Goal: Entertainment & Leisure: Browse casually

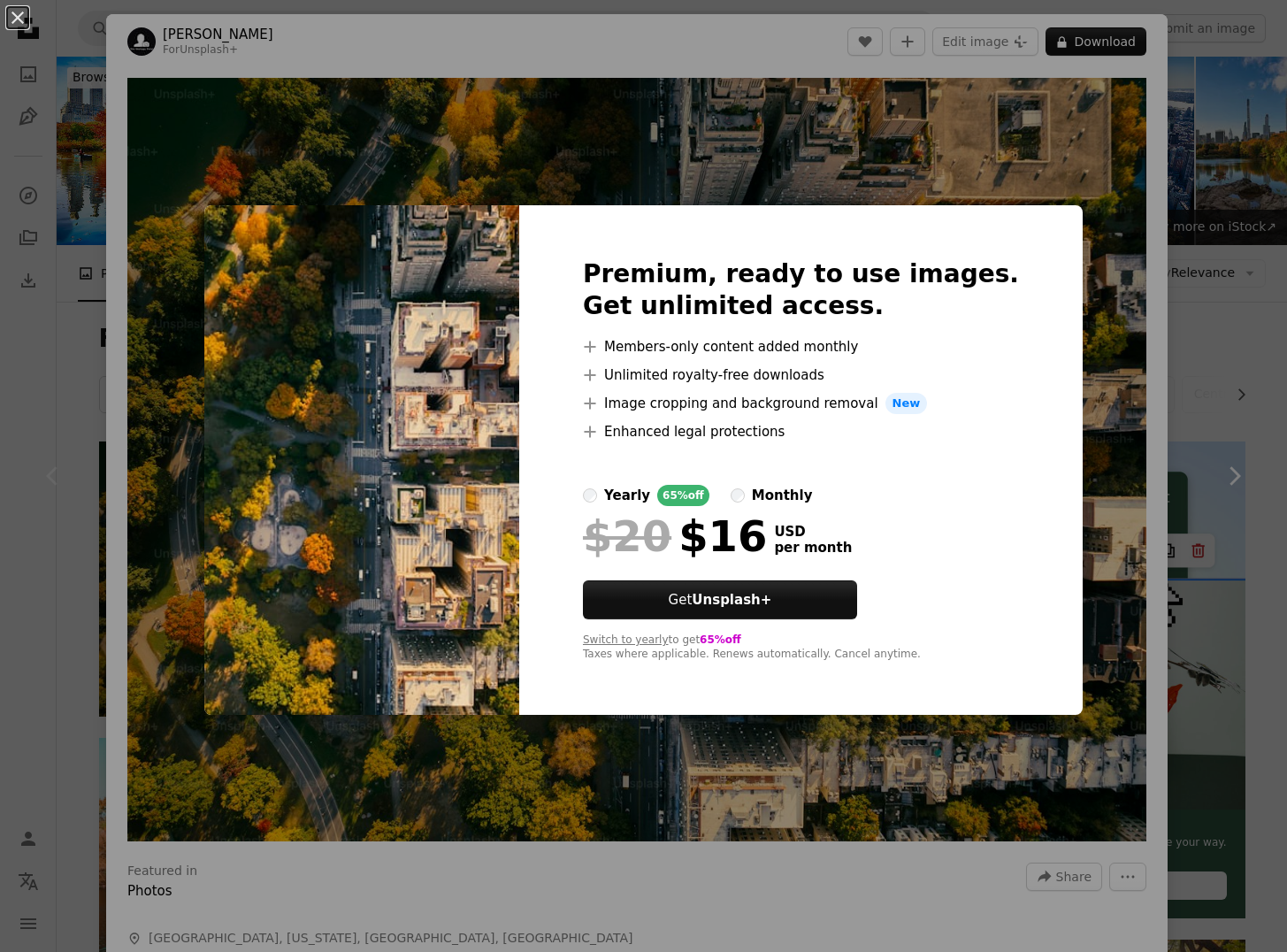
click at [1213, 401] on div "An X shape Premium, ready to use images. Get unlimited access. A plus sign Memb…" at bounding box center [643, 476] width 1287 height 952
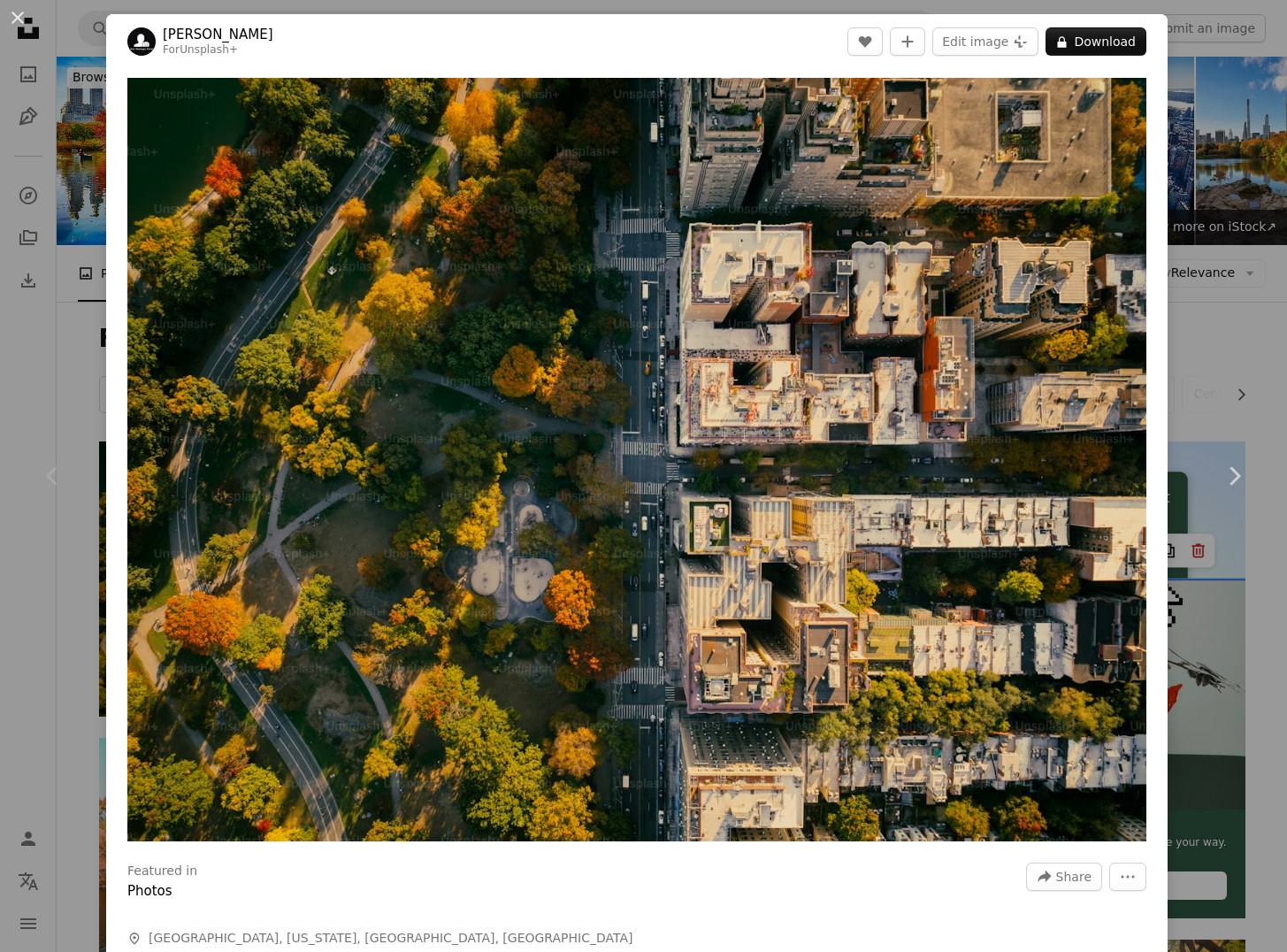
click at [1213, 401] on link "Chevron right" at bounding box center [1233, 476] width 107 height 169
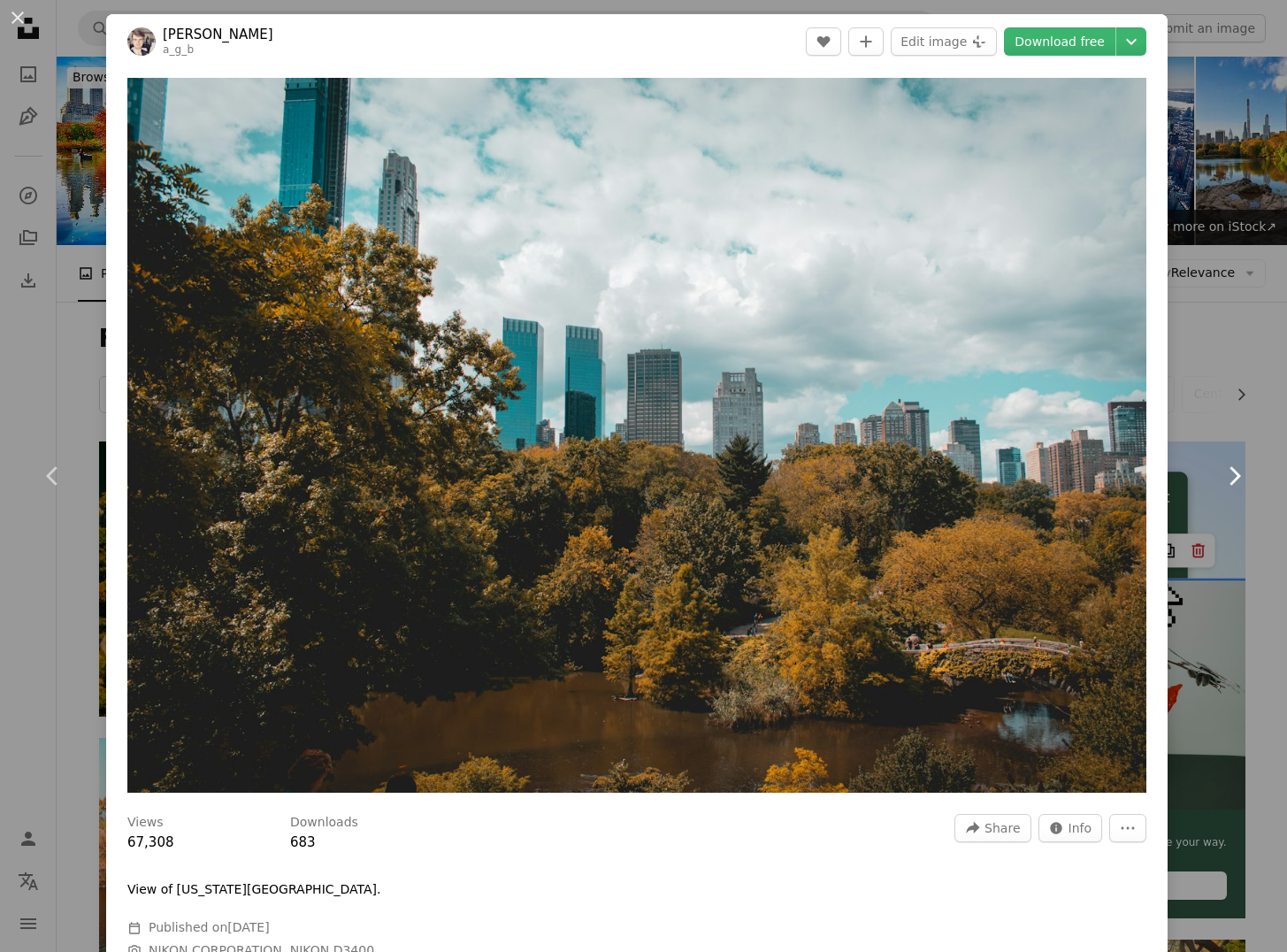
click at [1205, 391] on link "Chevron right" at bounding box center [1233, 476] width 107 height 169
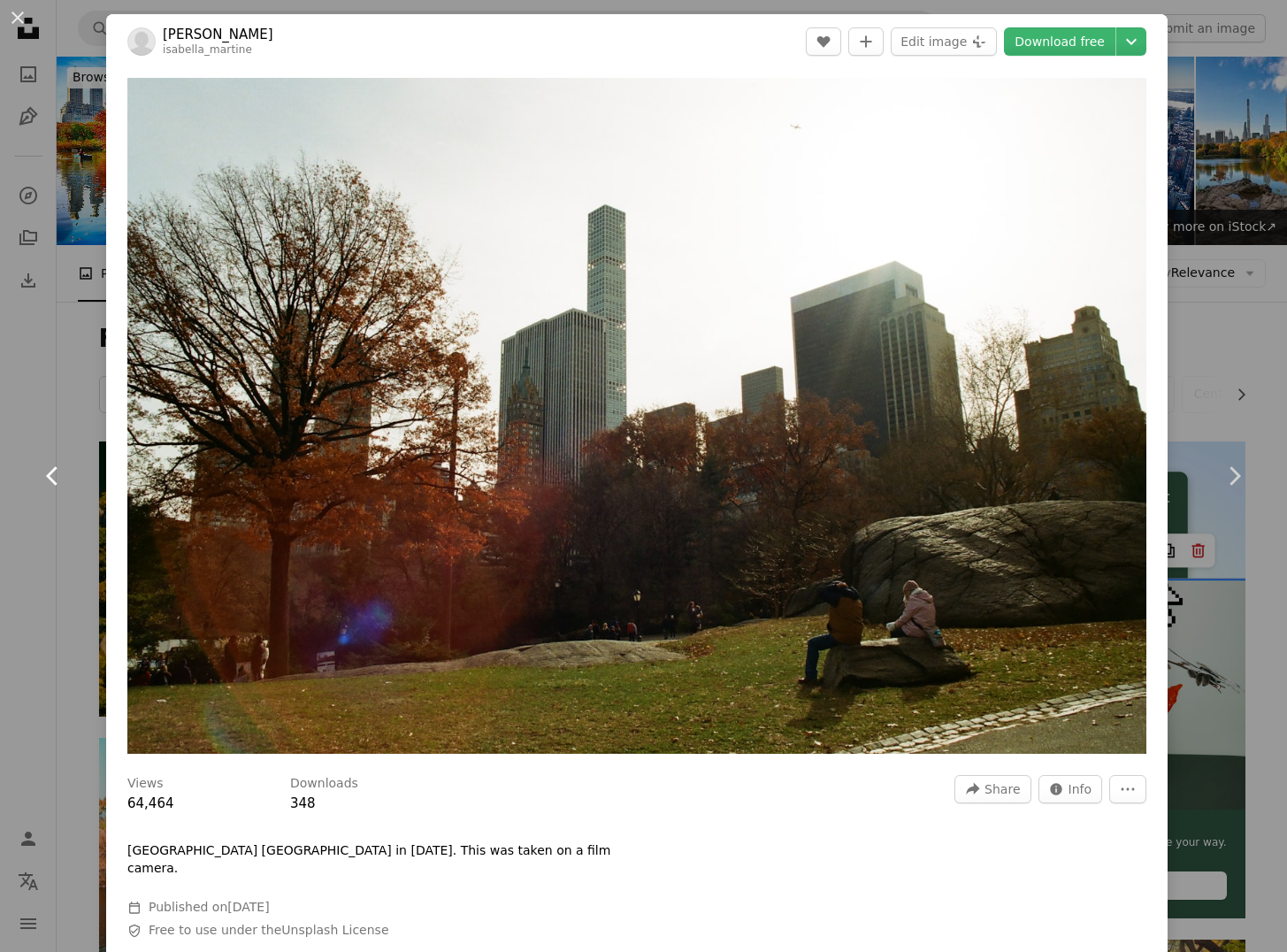
click at [47, 476] on icon at bounding box center [51, 476] width 12 height 18
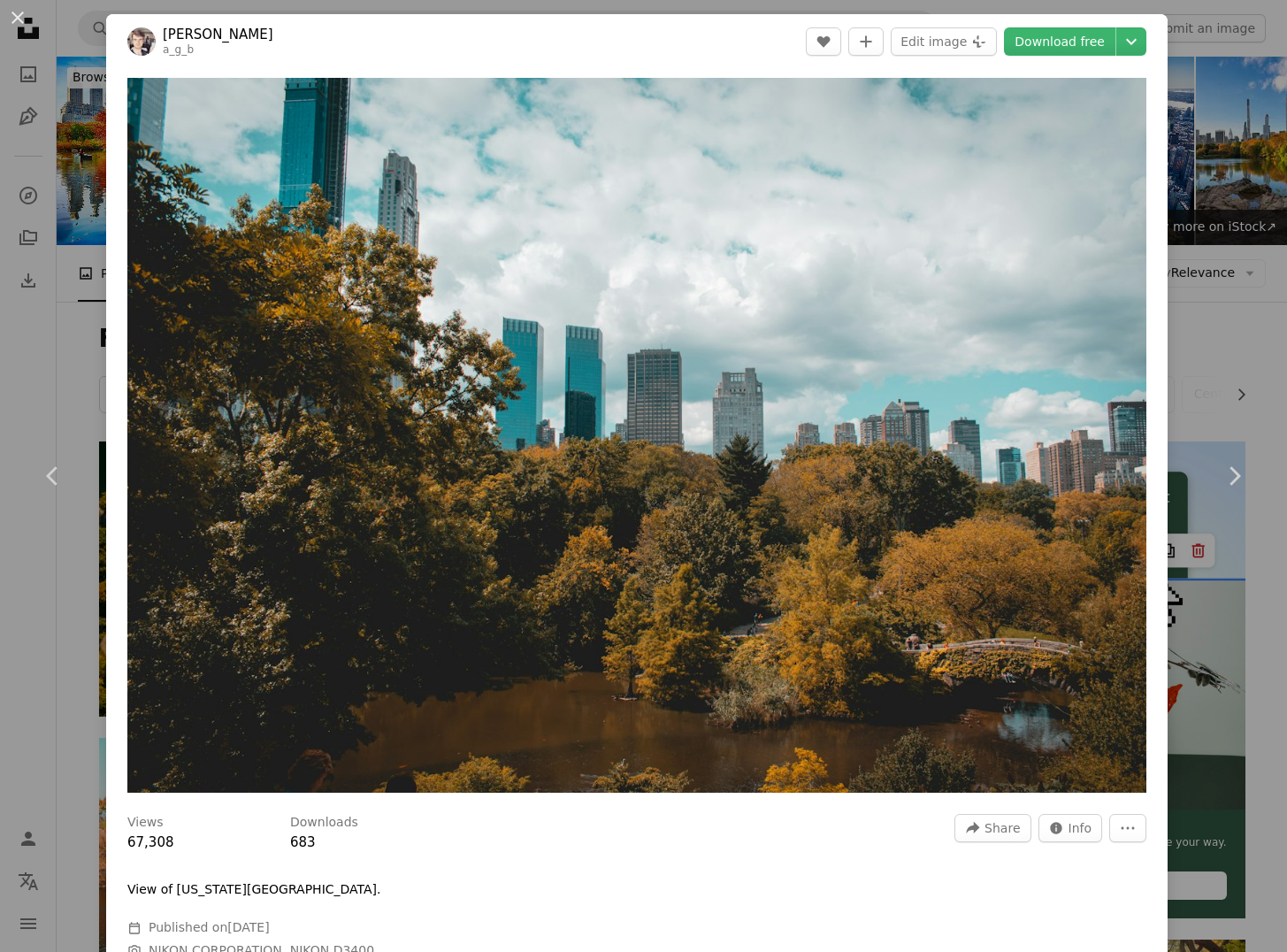
click at [1215, 387] on div "An X shape Chevron left Chevron right [PERSON_NAME] a_g_b A heart A plus sign E…" at bounding box center [643, 476] width 1287 height 952
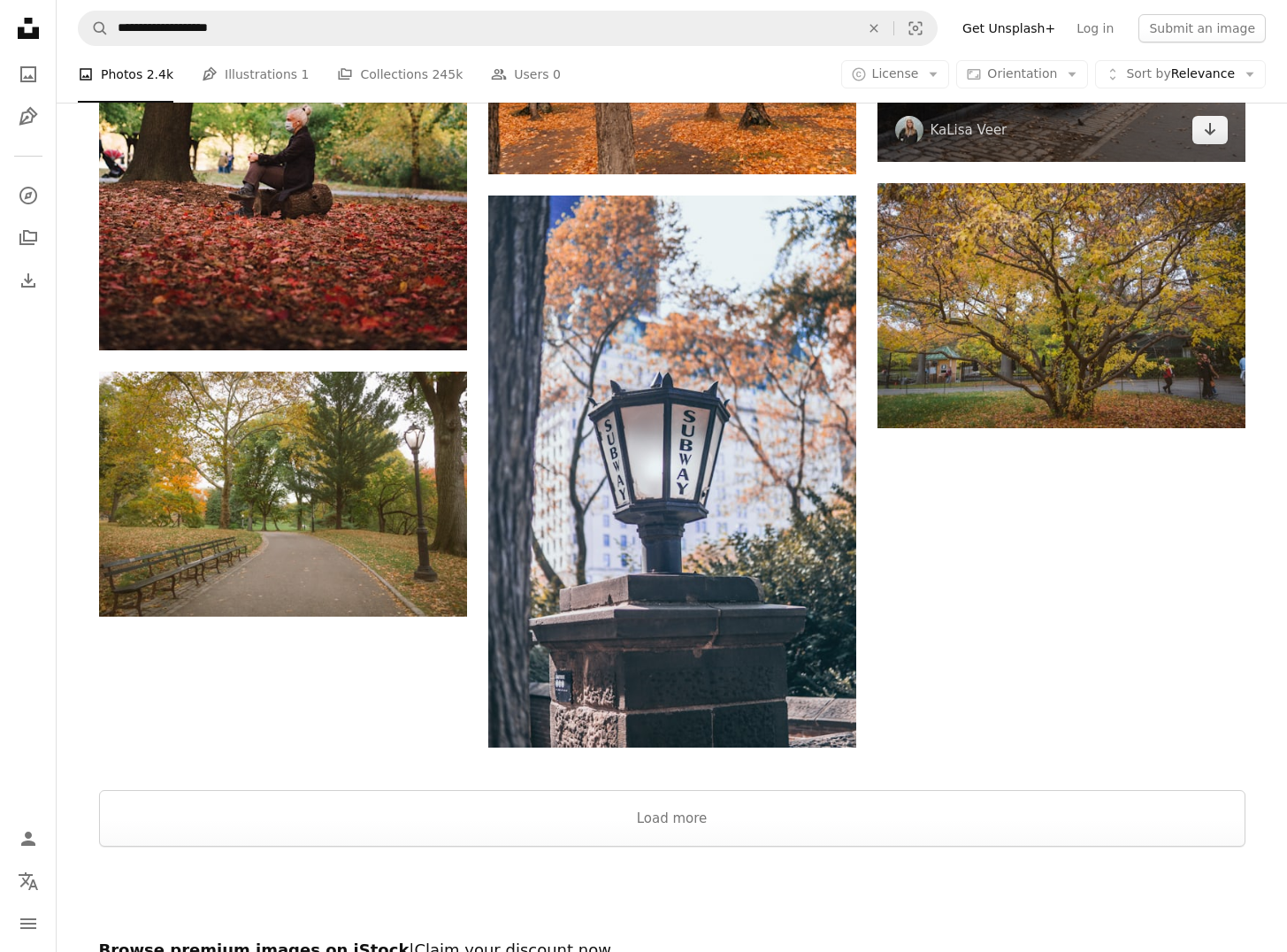
scroll to position [2508, 0]
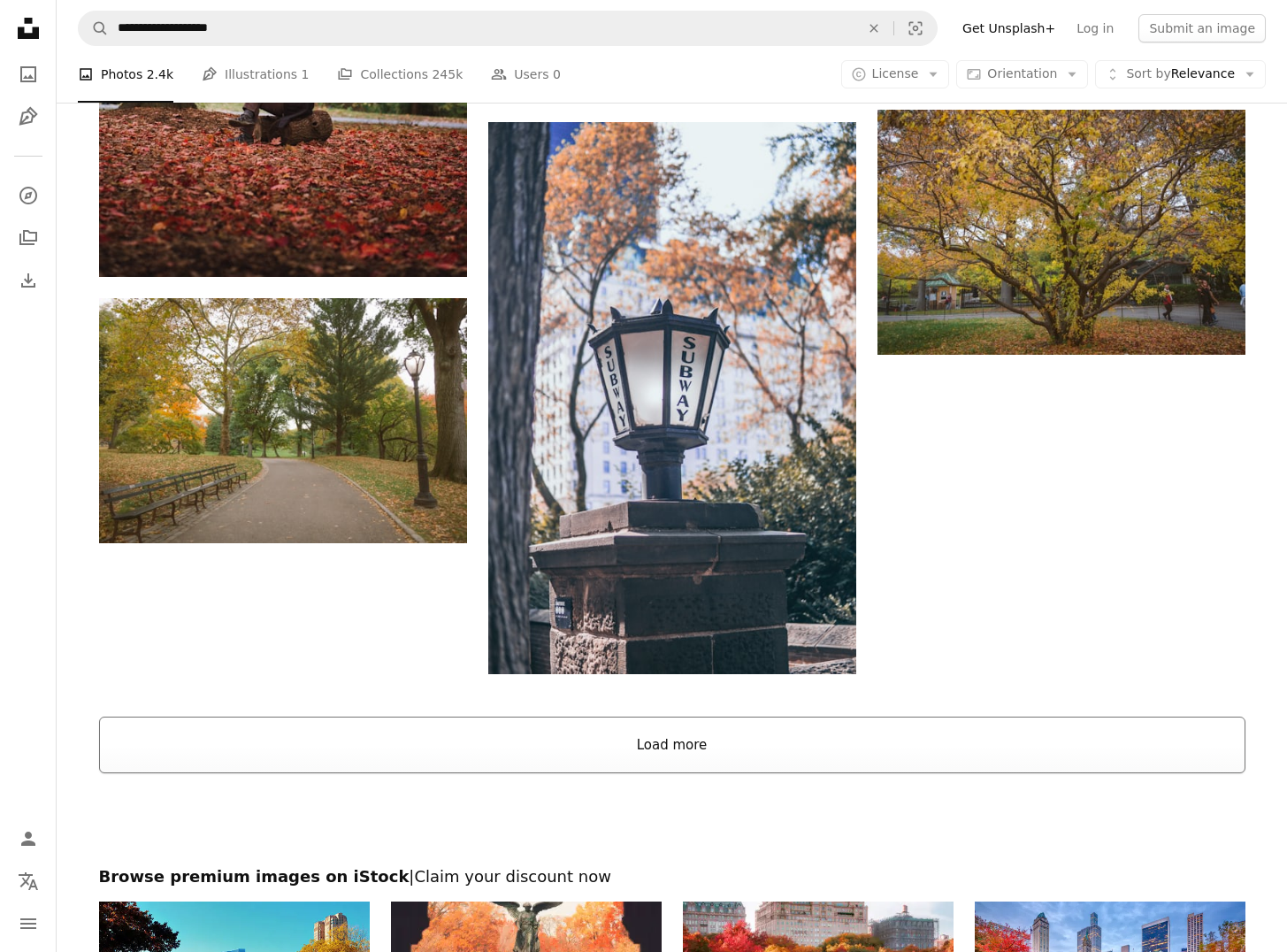
click at [700, 754] on button "Load more" at bounding box center [672, 744] width 1146 height 56
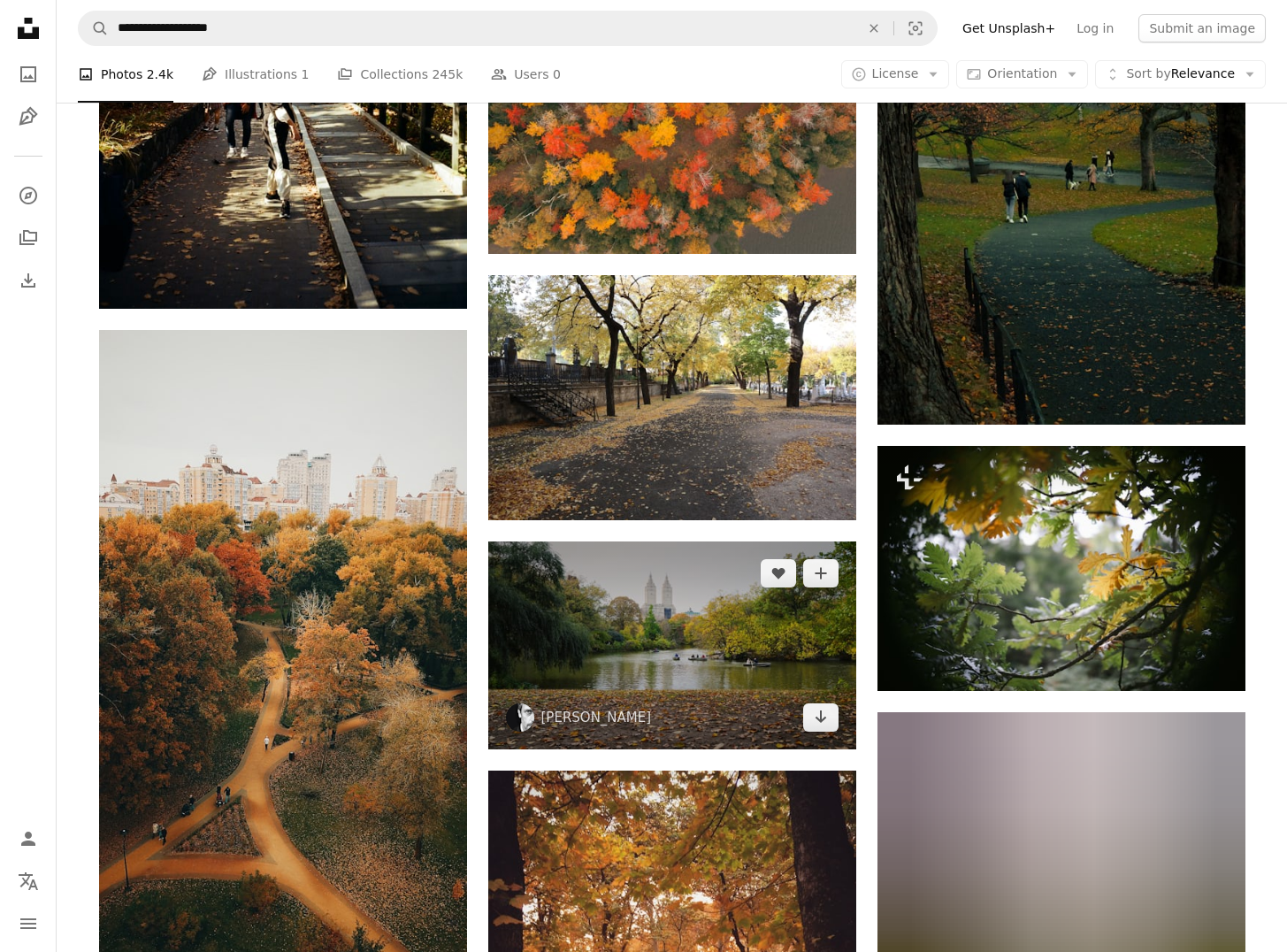
scroll to position [14797, 0]
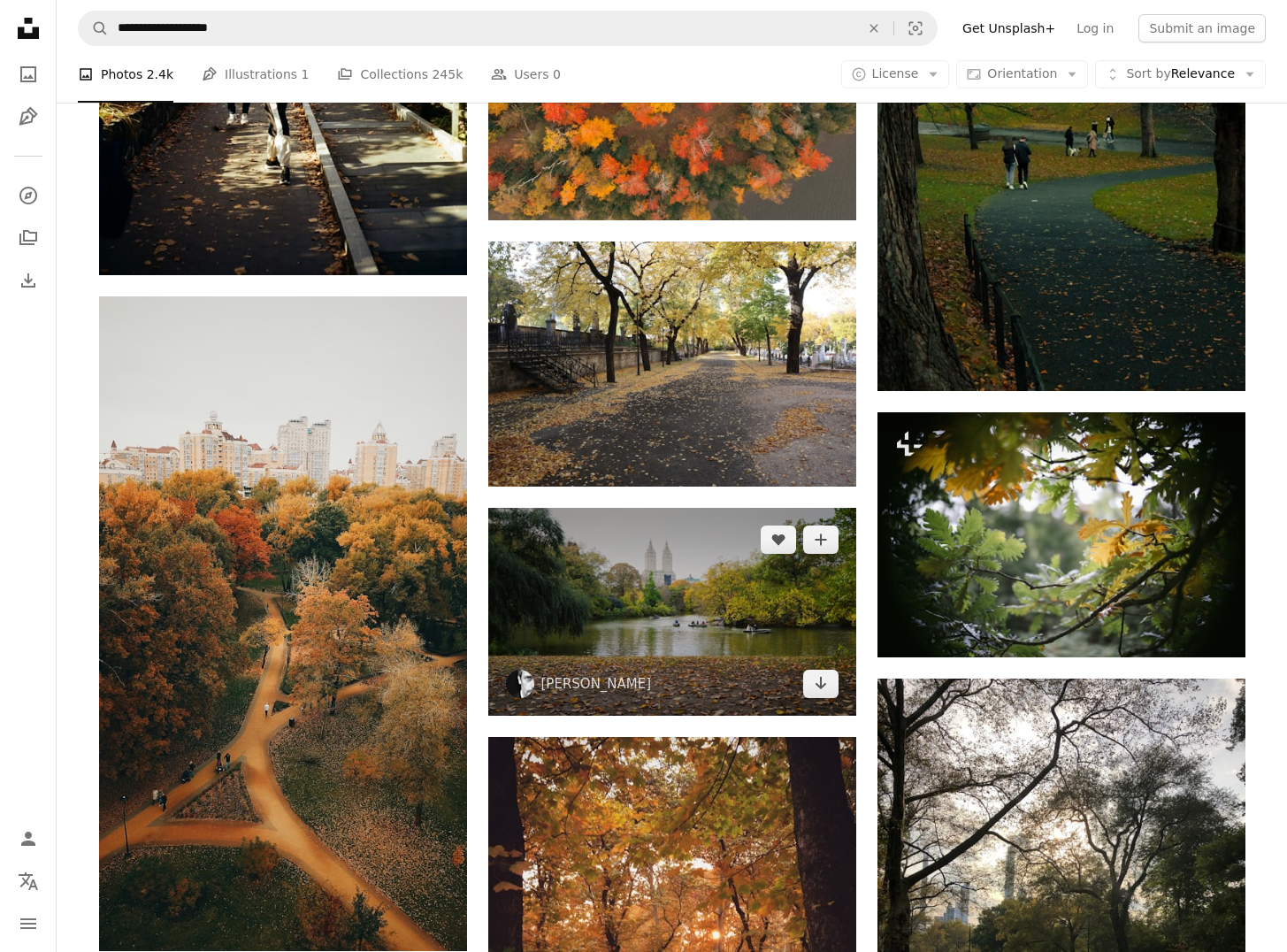
click at [707, 653] on img at bounding box center [672, 611] width 368 height 208
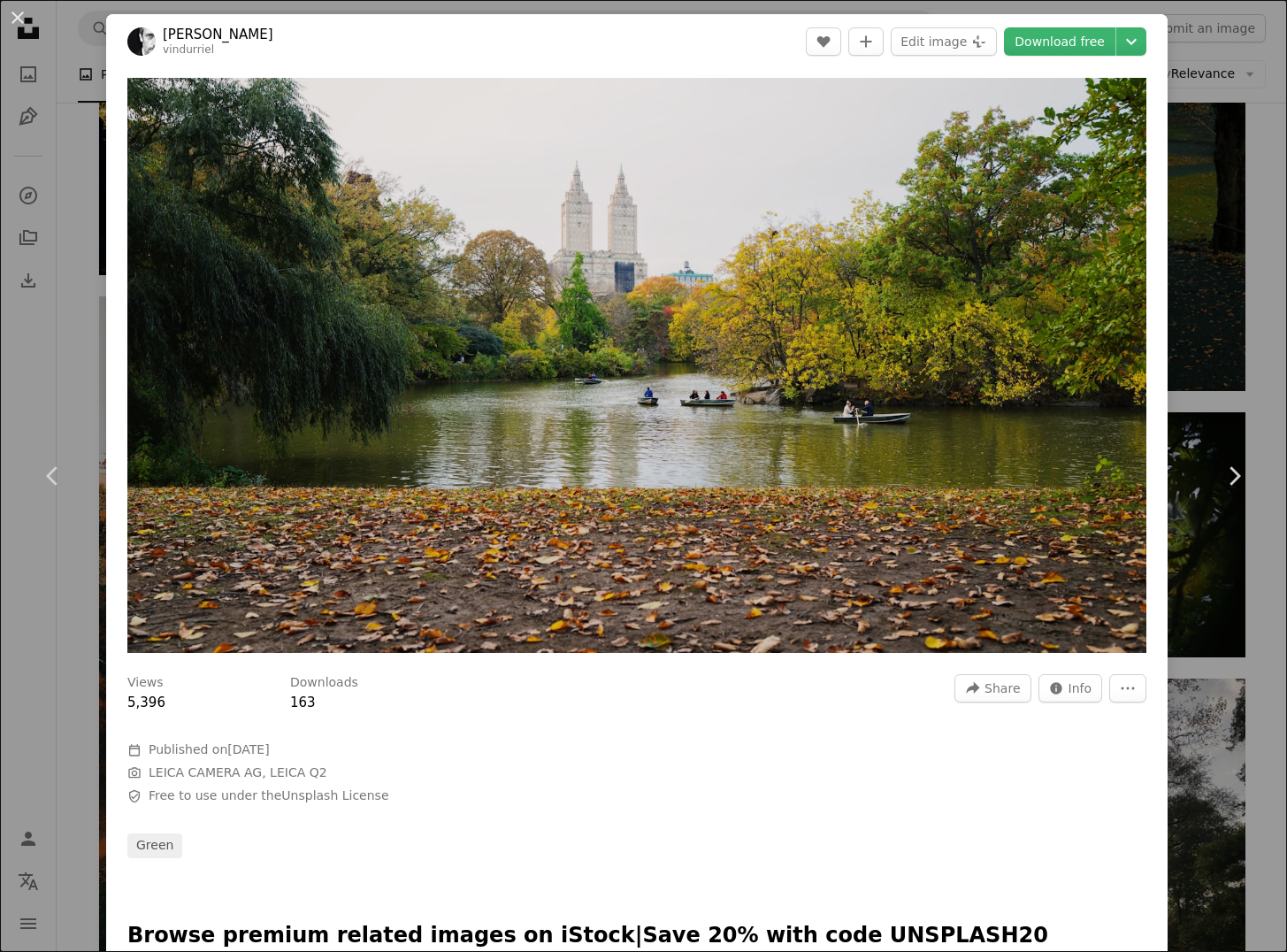
click at [1168, 661] on div "Zoom in" at bounding box center [637, 365] width 1061 height 592
click at [1197, 654] on div "An X shape Chevron left Chevron right [PERSON_NAME] vindurriel A heart A plus s…" at bounding box center [643, 476] width 1287 height 952
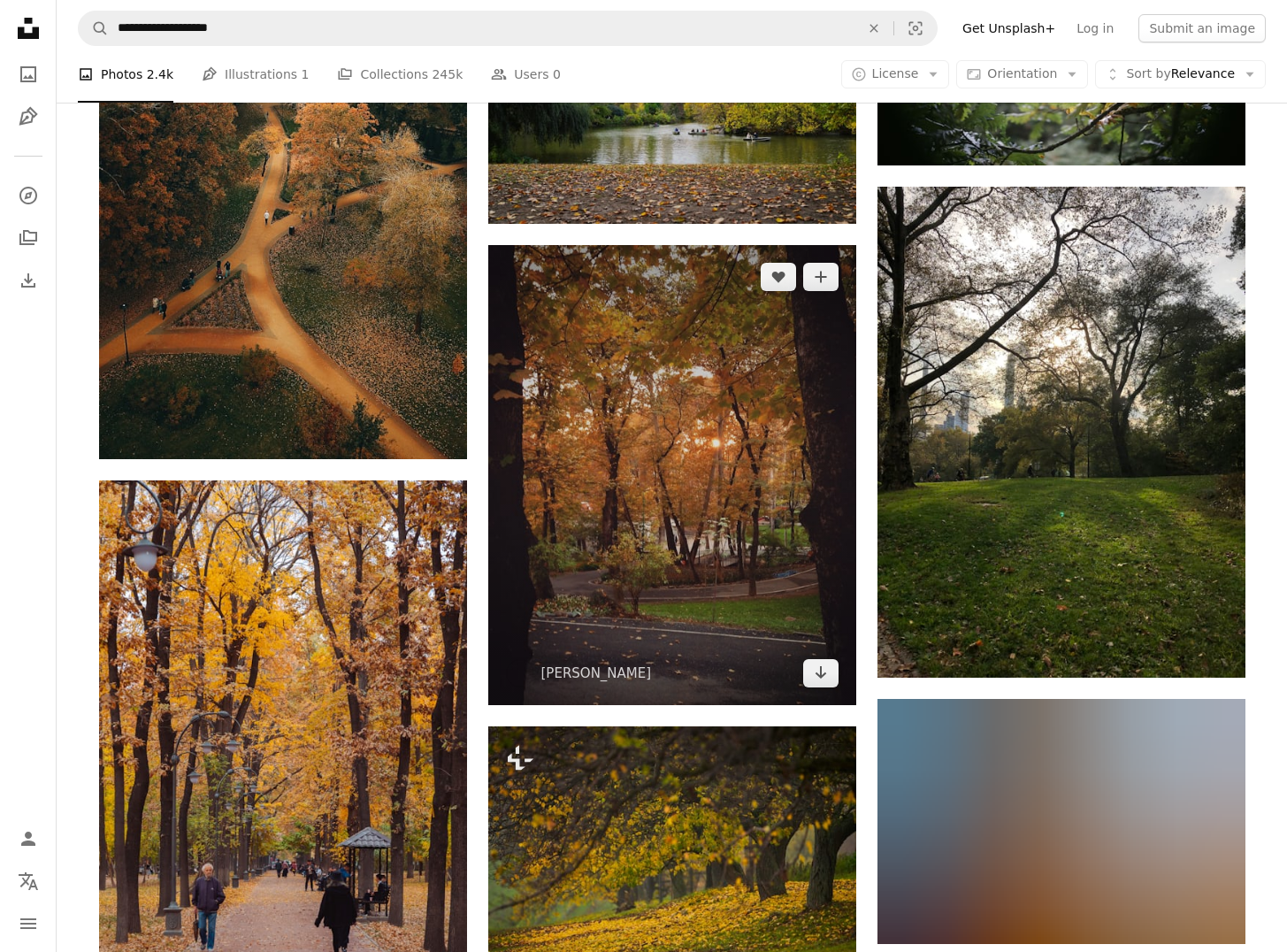
scroll to position [15167, 0]
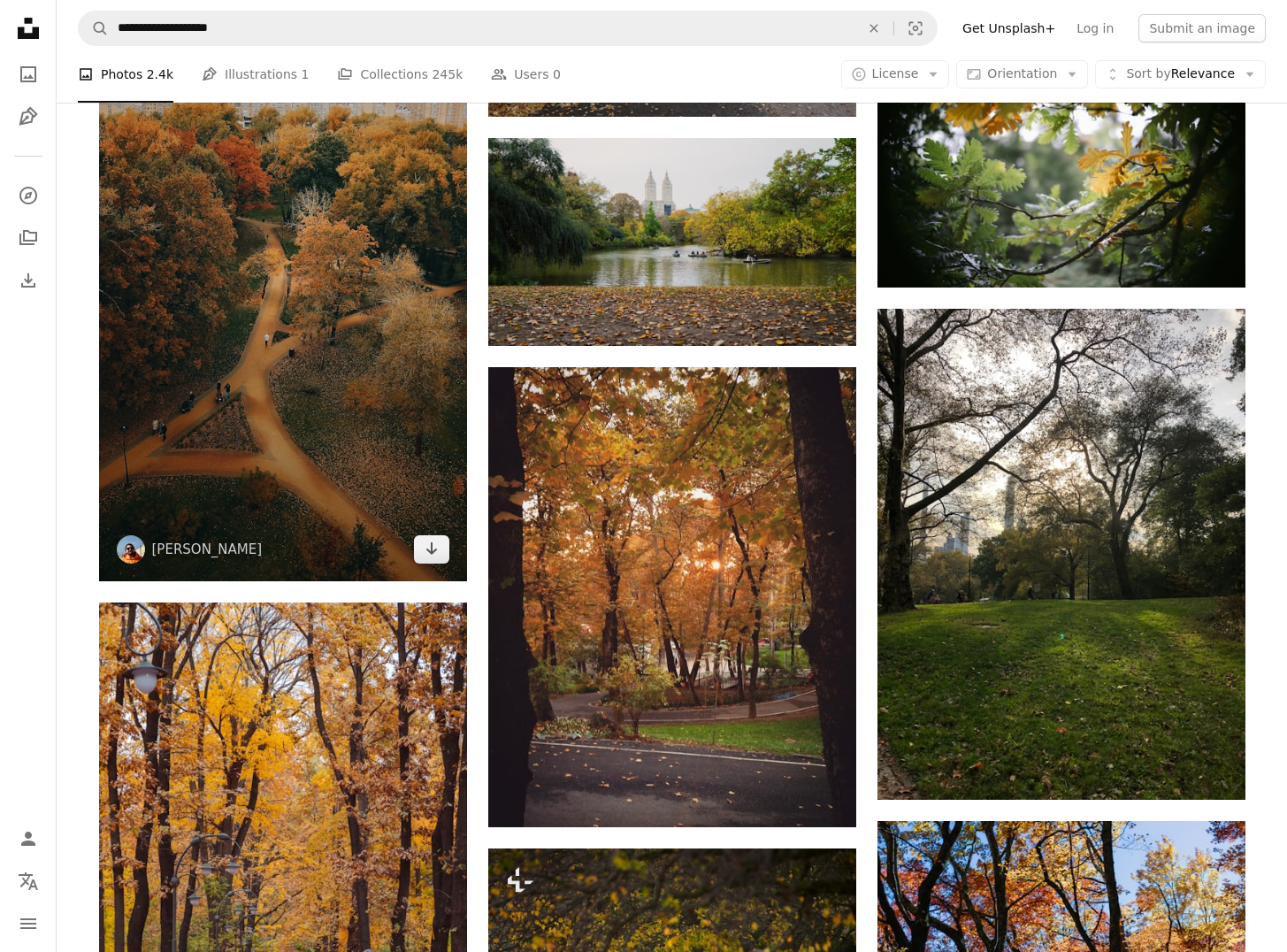
click at [351, 320] on img at bounding box center [283, 253] width 368 height 654
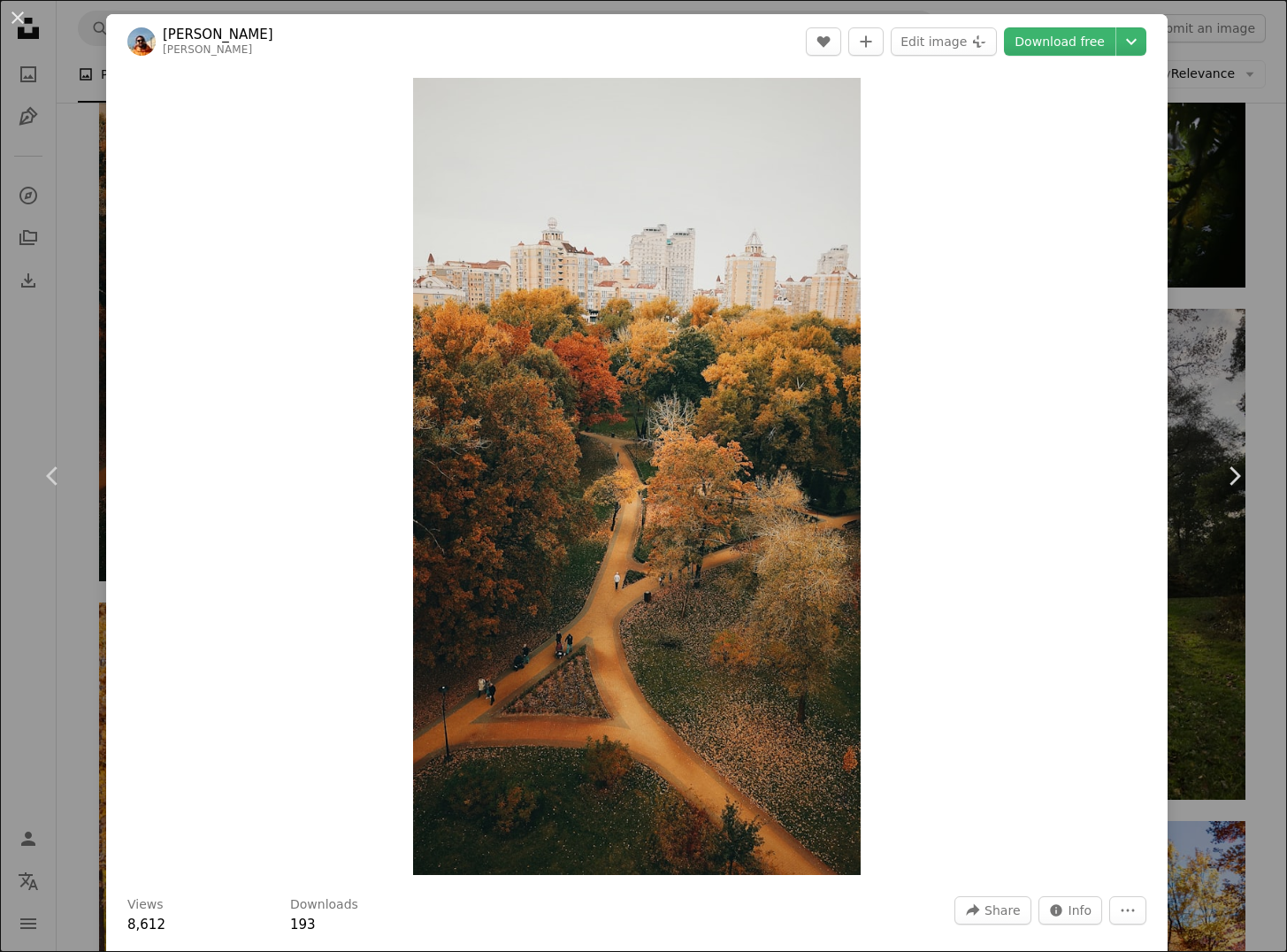
click at [1238, 340] on div "An X shape Chevron left Chevron right [PERSON_NAME] zamedyanskiy A heart A plus…" at bounding box center [643, 476] width 1287 height 952
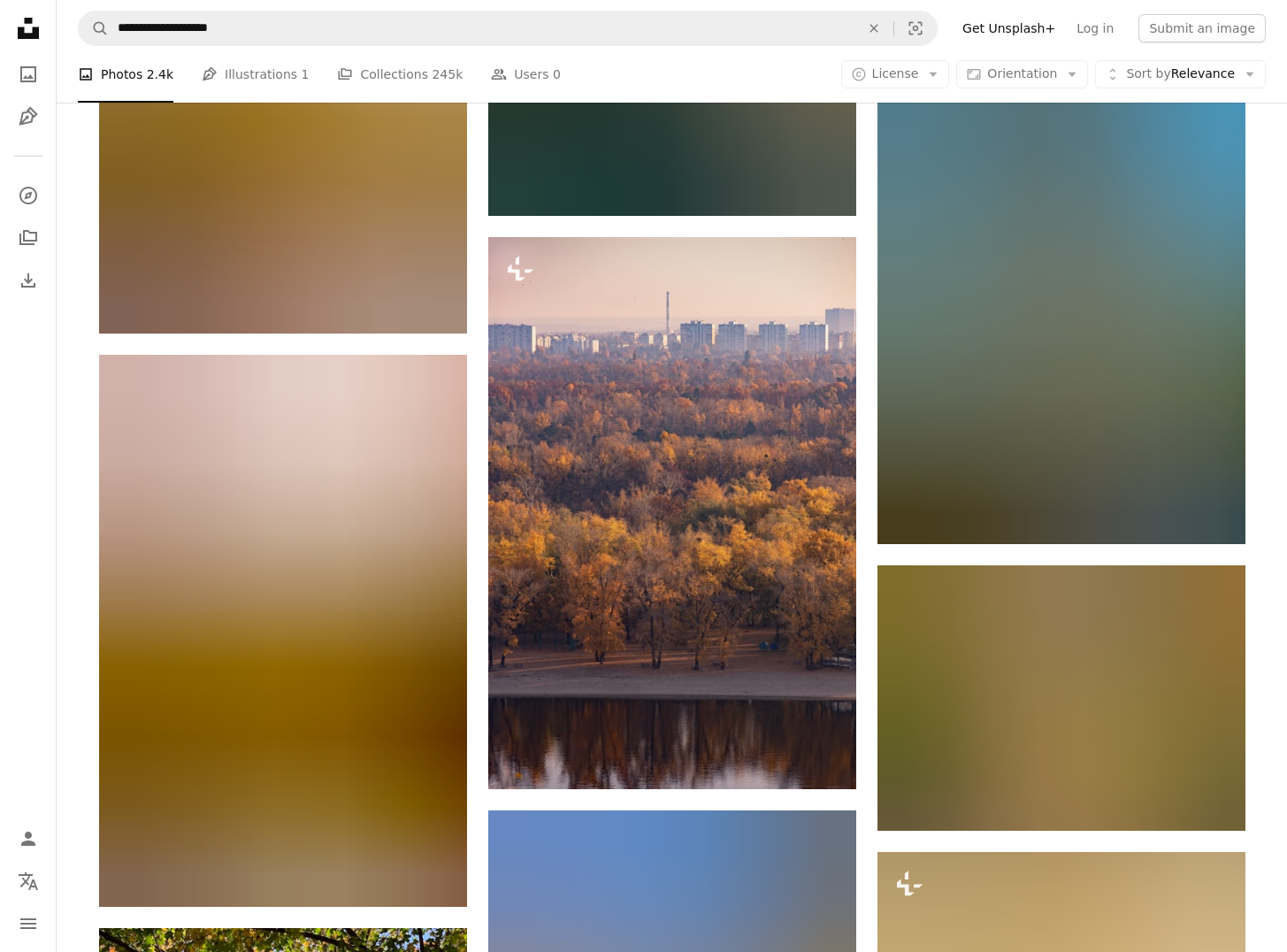
scroll to position [18032, 0]
